Goal: Task Accomplishment & Management: Complete application form

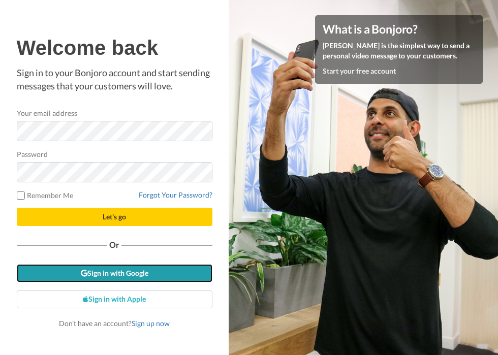
click at [148, 275] on link "Sign in with Google" at bounding box center [115, 273] width 196 height 18
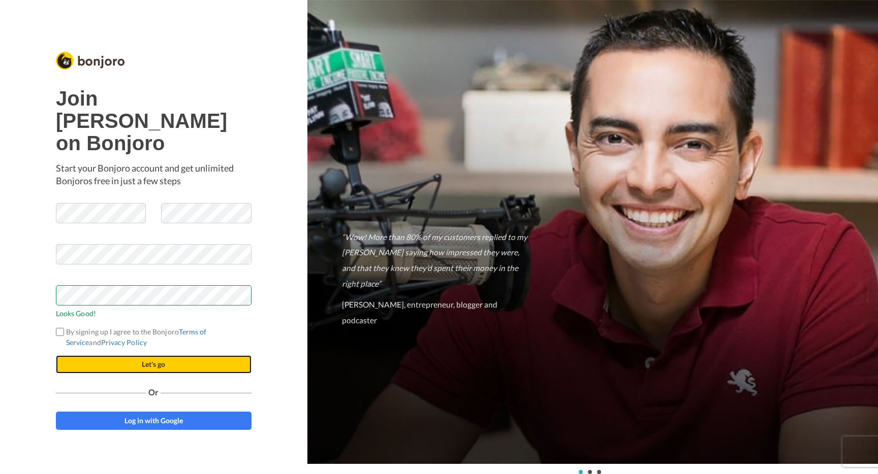
click at [81, 356] on button "Let's go" at bounding box center [154, 365] width 196 height 18
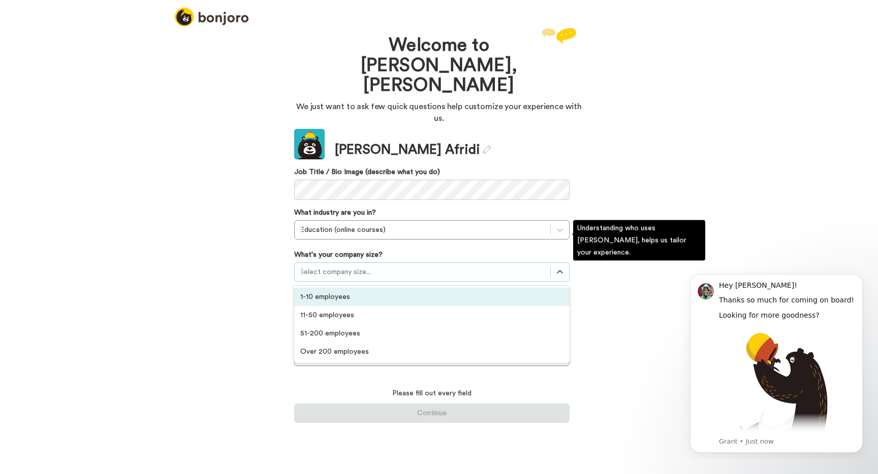
click at [431, 266] on div at bounding box center [422, 272] width 245 height 12
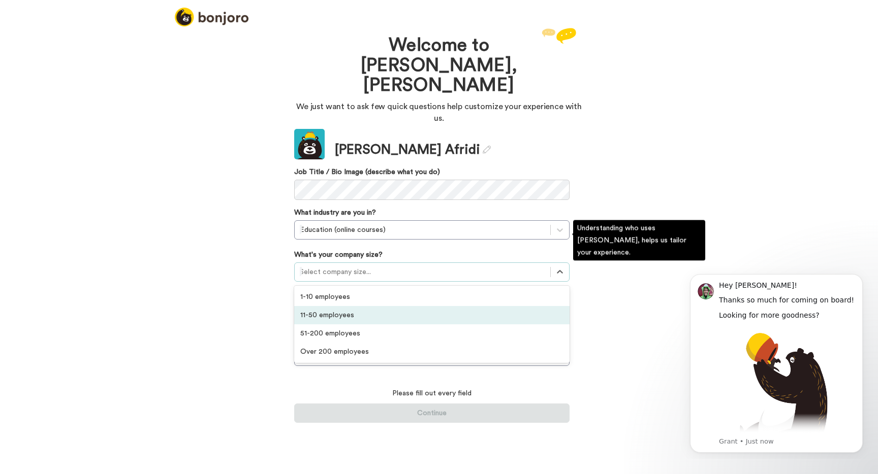
click at [423, 306] on div "11-50 employees" at bounding box center [431, 315] width 275 height 18
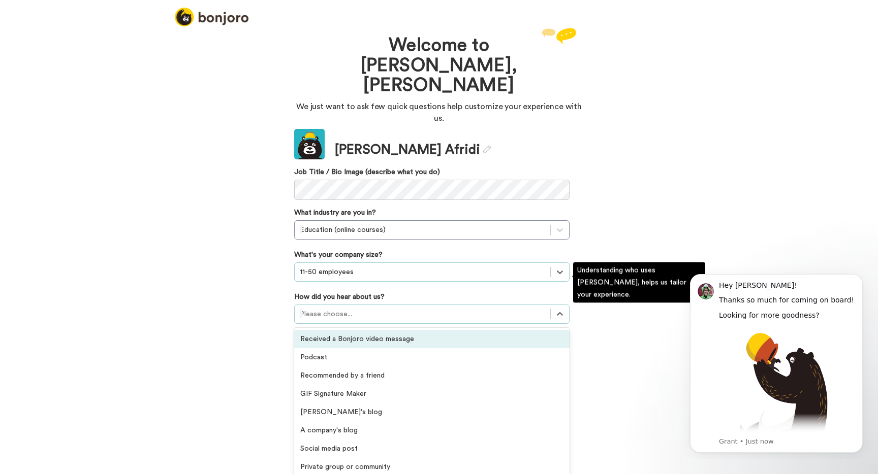
click at [408, 308] on div at bounding box center [422, 314] width 245 height 12
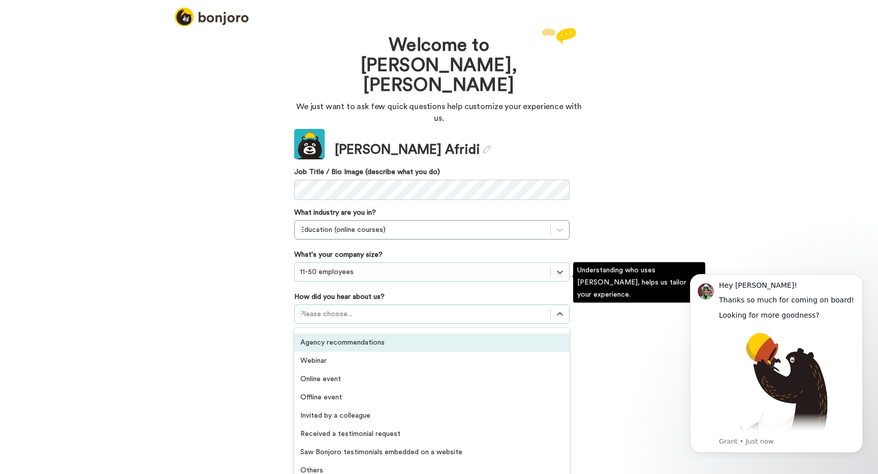
scroll to position [217, 0]
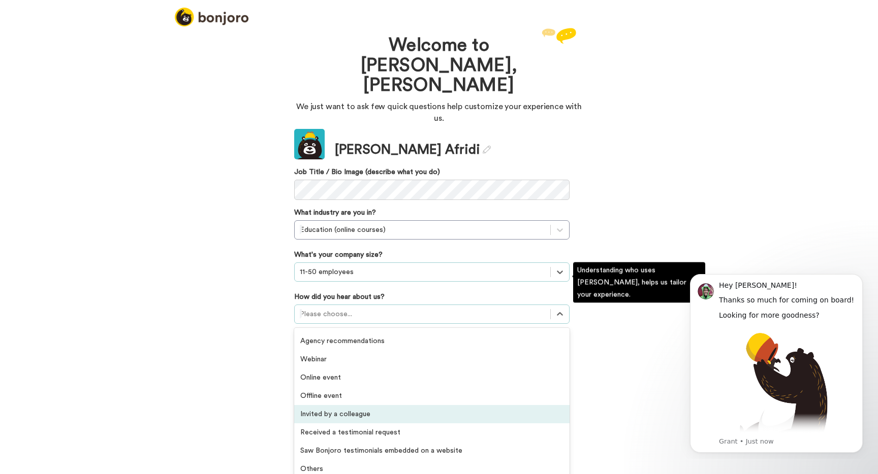
click at [381, 405] on div "Invited by a colleague" at bounding box center [431, 414] width 275 height 18
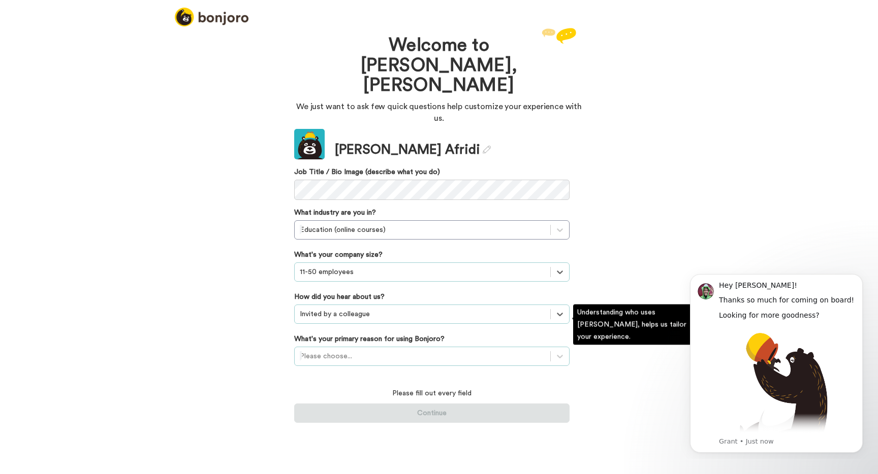
click at [401, 351] on div at bounding box center [422, 357] width 245 height 12
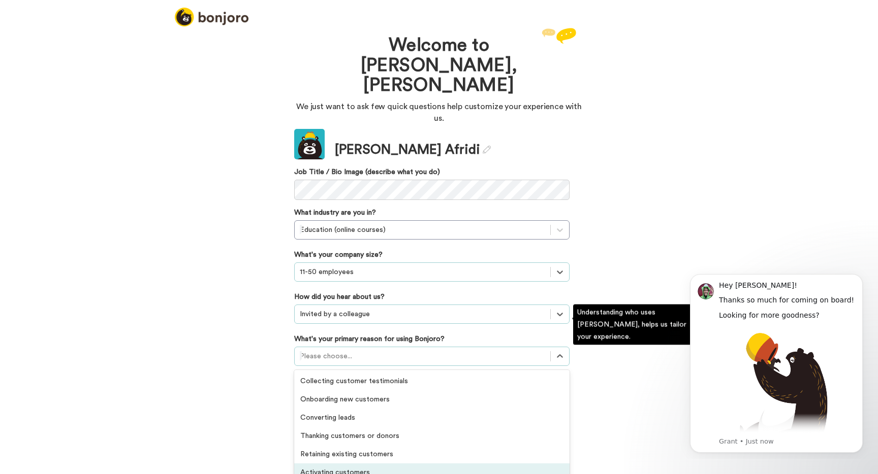
click at [377, 464] on div "Activating customers" at bounding box center [431, 473] width 275 height 18
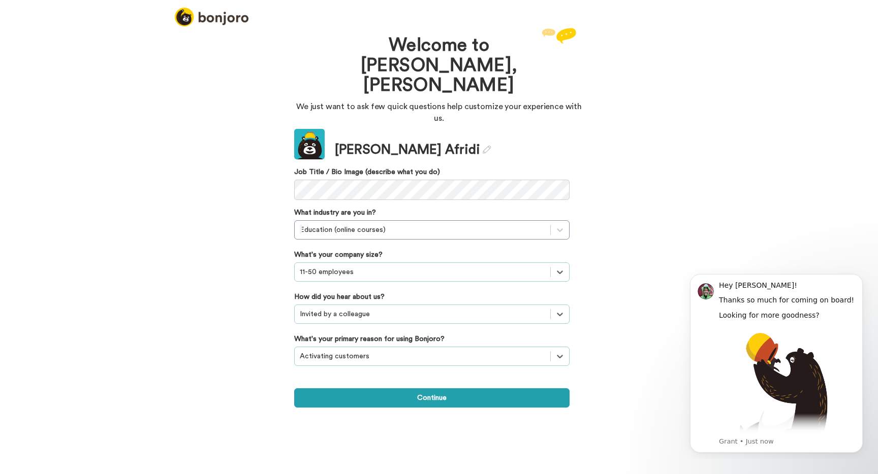
click at [398, 379] on div "Welcome to [PERSON_NAME], [PERSON_NAME] We just want to ask few quick questions…" at bounding box center [439, 249] width 878 height 449
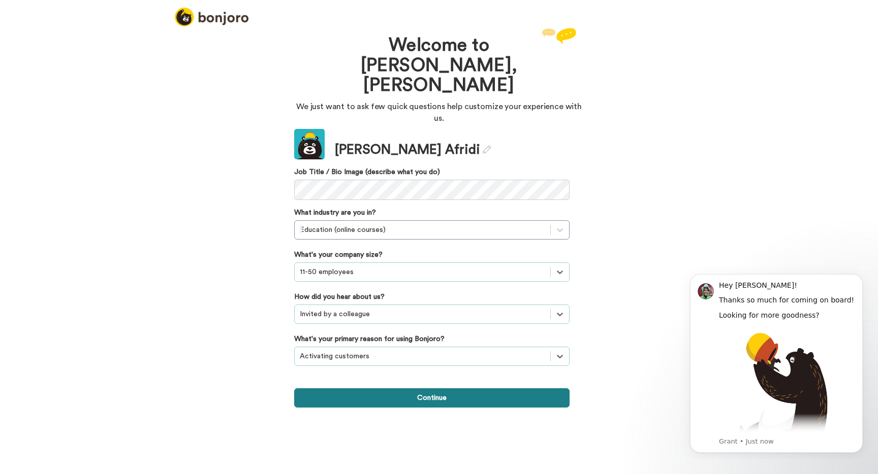
click at [406, 389] on button "Continue" at bounding box center [431, 398] width 275 height 19
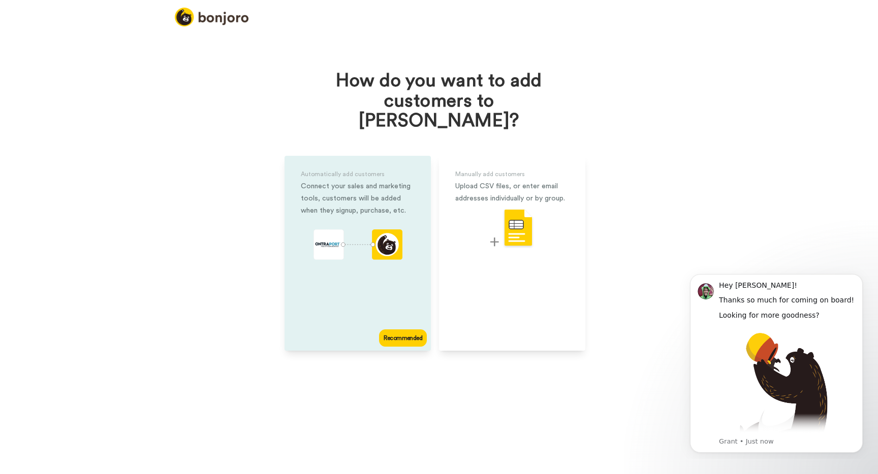
click at [391, 276] on div "Automatically add customers Connect your sales and marketing tools, customers w…" at bounding box center [357, 253] width 146 height 195
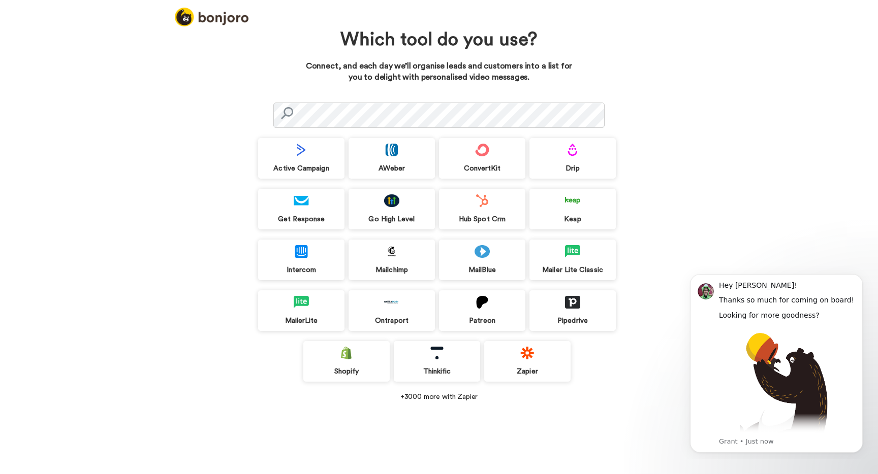
click at [532, 369] on div "Zapier" at bounding box center [527, 371] width 86 height 9
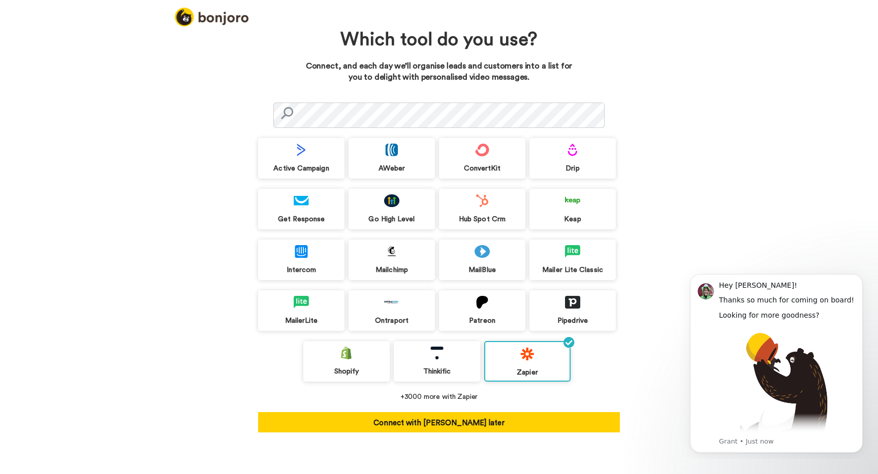
click at [500, 168] on div "ConvertKit" at bounding box center [482, 168] width 86 height 9
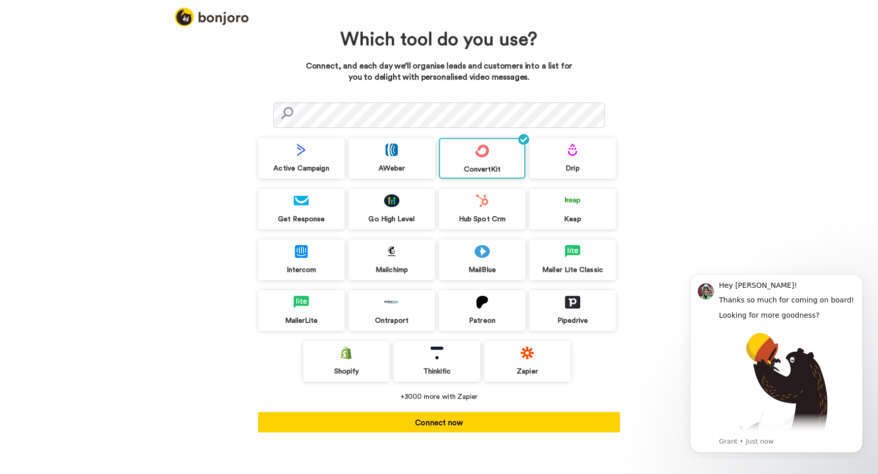
click at [516, 363] on div "Zapier" at bounding box center [527, 361] width 86 height 41
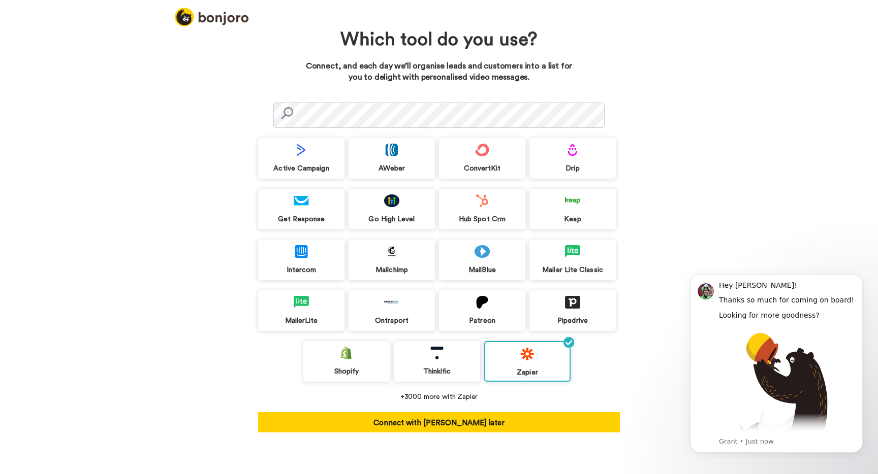
click at [515, 403] on div "Active Campaign AWeber ConvertKit Drip Get Response Go High Level Hub Spot Crm …" at bounding box center [439, 266] width 362 height 334
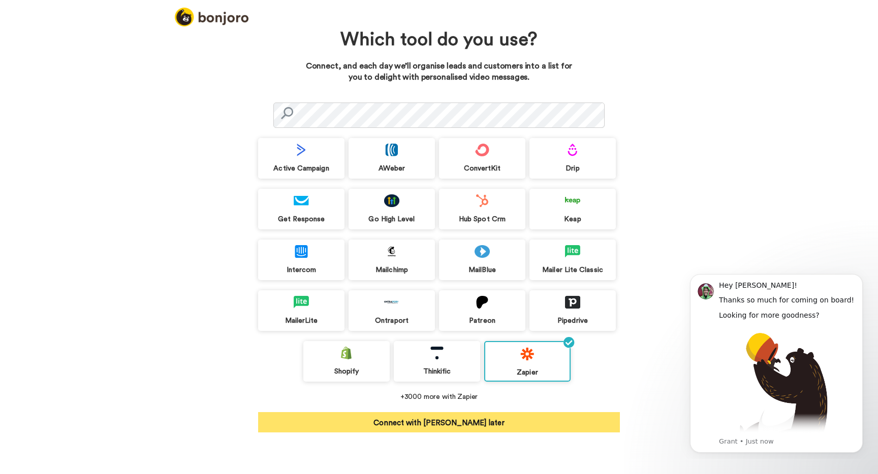
click at [508, 416] on button "Connect with [PERSON_NAME] later" at bounding box center [439, 422] width 362 height 20
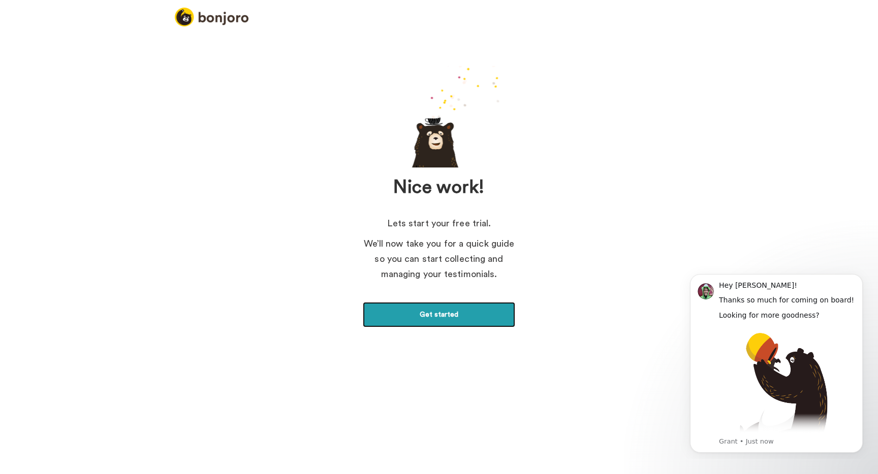
click at [466, 315] on link "Get started" at bounding box center [439, 314] width 152 height 25
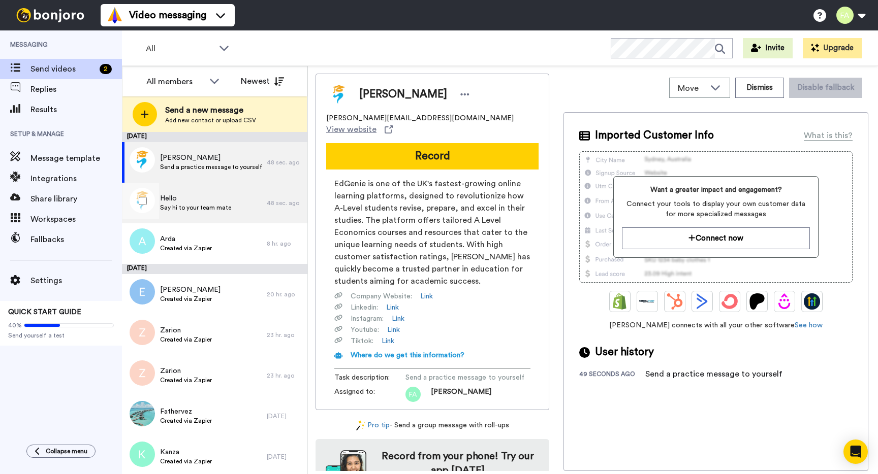
click at [233, 216] on div "Hello Say hi to your team mate" at bounding box center [194, 203] width 145 height 41
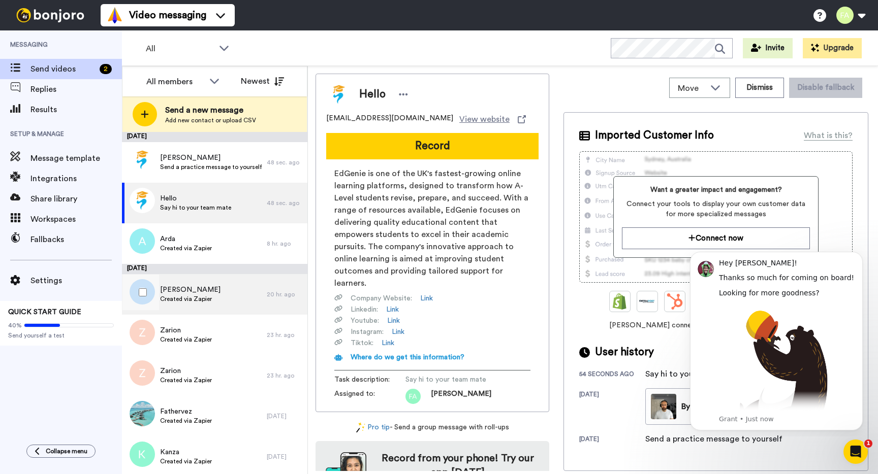
click at [227, 296] on div "Emmanuel Created via Zapier" at bounding box center [194, 294] width 145 height 41
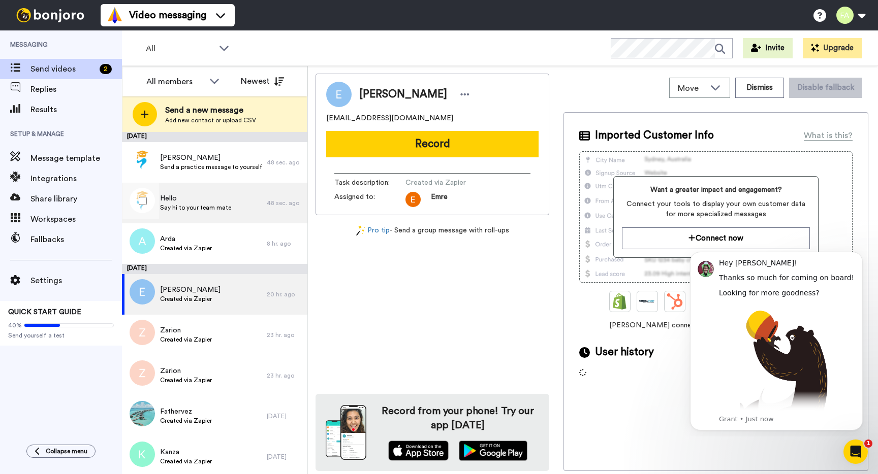
click at [225, 212] on div "Hello Say hi to your team mate" at bounding box center [195, 203] width 71 height 19
